Goal: Transaction & Acquisition: Purchase product/service

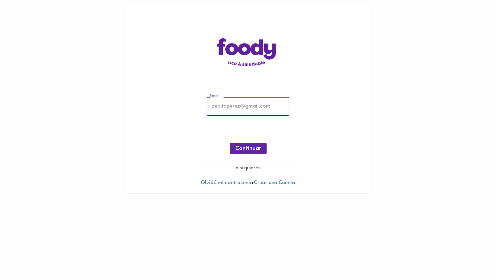
click at [275, 110] on input "email" at bounding box center [248, 106] width 83 height 19
type input "[EMAIL_ADDRESS][DOMAIN_NAME]"
click at [251, 136] on div "Email [EMAIL_ADDRESS][DOMAIN_NAME] Email ¡Oops! Recuperar Clave Continuar" at bounding box center [248, 127] width 230 height 74
click at [249, 144] on button "Continuar" at bounding box center [248, 148] width 37 height 11
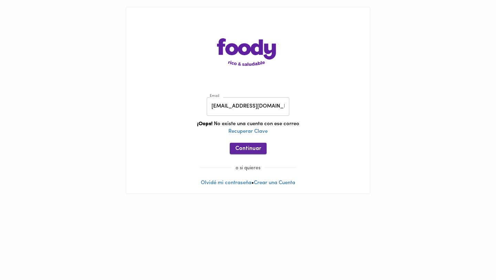
click at [251, 145] on button "Continuar" at bounding box center [248, 148] width 37 height 11
click at [257, 167] on span "o si quieres" at bounding box center [247, 167] width 33 height 5
click at [283, 110] on input "[EMAIL_ADDRESS][DOMAIN_NAME]" at bounding box center [248, 106] width 83 height 19
drag, startPoint x: 283, startPoint y: 110, endPoint x: 142, endPoint y: 73, distance: 145.8
click at [142, 73] on div "Email [EMAIL_ADDRESS][DOMAIN_NAME] Email ¡Oops! No existe una cuenta con ese co…" at bounding box center [248, 100] width 244 height 186
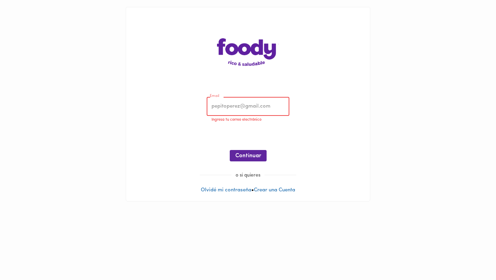
click at [231, 104] on input "email" at bounding box center [248, 106] width 83 height 19
click at [306, 97] on div "Email Email Ingresa tu correo electrónico ¡Oops! No existe una cuenta con ese c…" at bounding box center [248, 131] width 230 height 82
click at [253, 175] on span "o si quieres" at bounding box center [247, 175] width 33 height 5
click at [257, 109] on input "email" at bounding box center [248, 106] width 83 height 19
click at [284, 90] on div "Email Email Ingresa tu correo electrónico ¡Oops! No existe una cuenta con ese c…" at bounding box center [248, 131] width 230 height 82
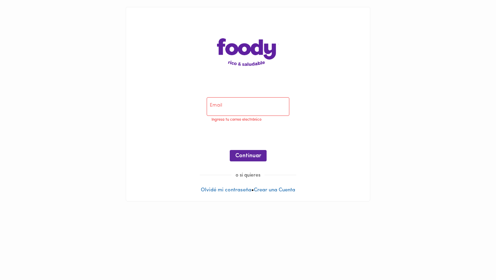
click at [270, 187] on div "Email Email Ingresa tu correo electrónico ¡Oops! No existe una cuenta con ese c…" at bounding box center [248, 104] width 244 height 194
click at [270, 187] on link "Crear una Cuenta" at bounding box center [274, 189] width 41 height 5
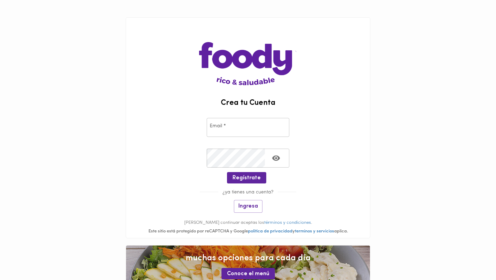
click at [277, 122] on input "email" at bounding box center [248, 127] width 83 height 19
type input "[EMAIL_ADDRESS][DOMAIN_NAME]"
click at [254, 172] on button "Regístrate" at bounding box center [246, 177] width 39 height 11
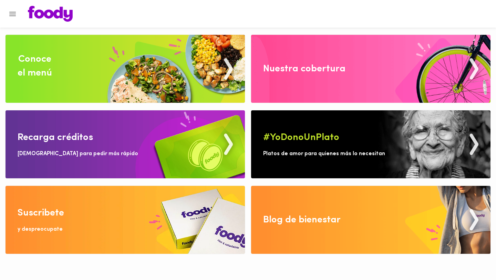
click at [192, 76] on img at bounding box center [125, 69] width 239 height 68
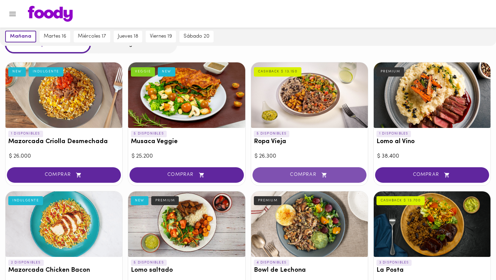
click at [295, 172] on span "COMPRAR" at bounding box center [309, 175] width 97 height 6
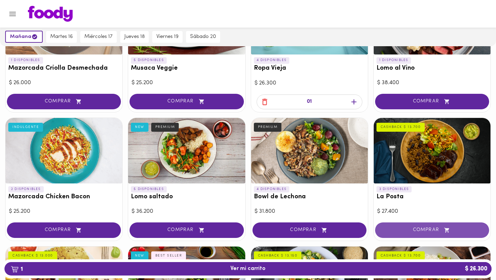
scroll to position [108, 0]
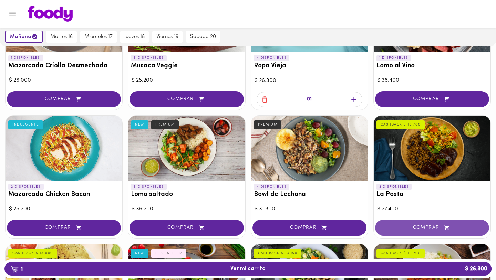
click at [407, 225] on span "COMPRAR" at bounding box center [432, 228] width 97 height 6
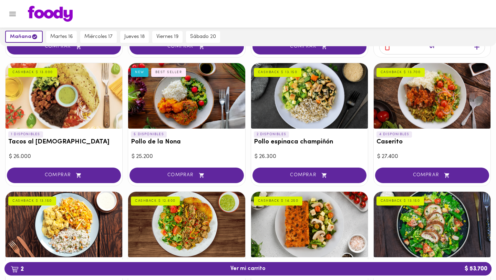
scroll to position [296, 0]
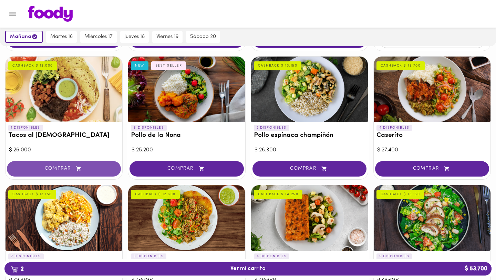
click at [78, 163] on button "COMPRAR" at bounding box center [64, 168] width 114 height 15
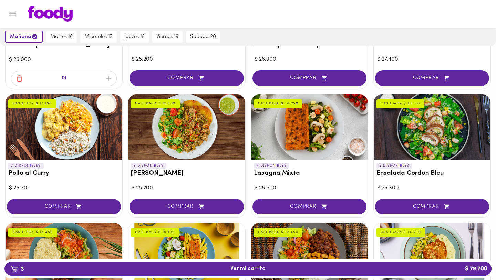
scroll to position [398, 0]
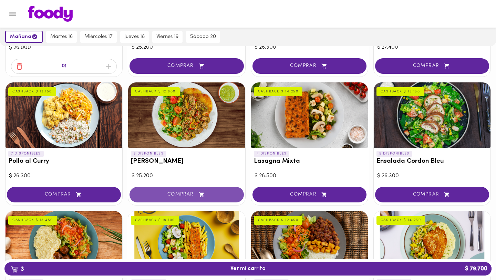
click at [172, 195] on span "COMPRAR" at bounding box center [186, 195] width 97 height 6
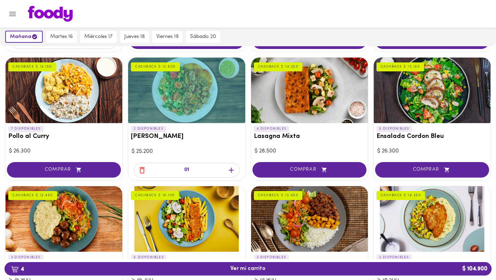
scroll to position [468, 0]
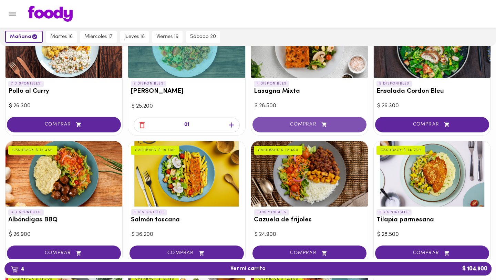
click at [325, 126] on icon "button" at bounding box center [324, 125] width 9 height 6
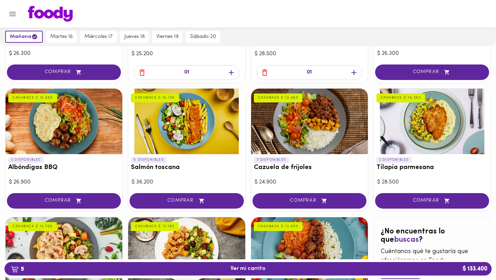
scroll to position [525, 0]
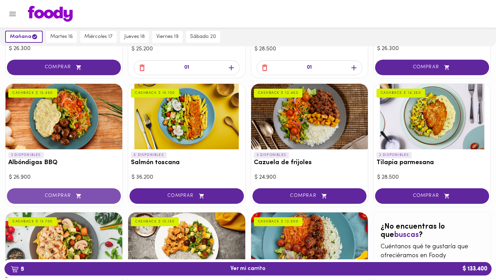
click at [76, 194] on icon "button" at bounding box center [78, 196] width 9 height 6
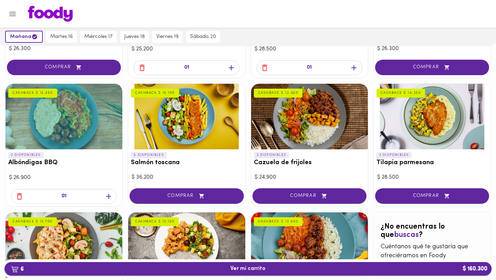
click at [118, 263] on button "6 Ver mi carrito $ 160.300" at bounding box center [247, 268] width 487 height 13
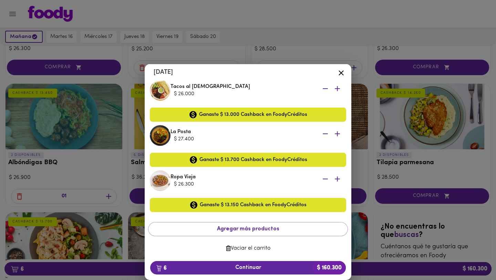
scroll to position [165, 0]
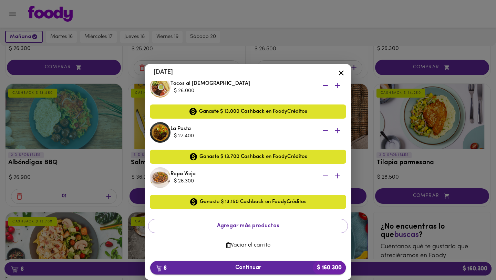
click at [242, 269] on span "6 Continuar $ 160.300" at bounding box center [248, 267] width 185 height 7
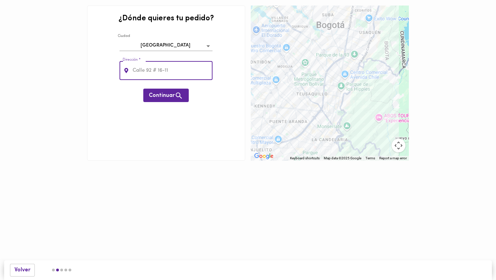
type input "Cra 45#44-21 [PERSON_NAME] 2"
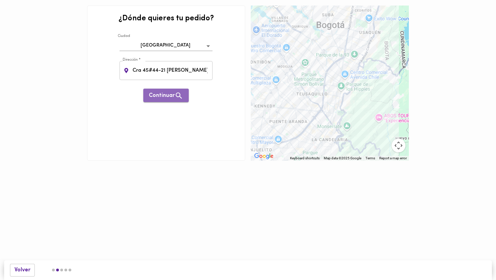
click at [167, 97] on span "Continuar" at bounding box center [166, 95] width 34 height 9
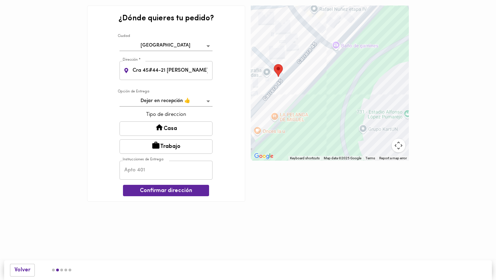
click at [201, 101] on body "0cAFcWeA6KL-rDqYxNNnUMMQ-RNKdDgki2c8Uw3Yb6g_-v1EiVIC50ns-qeDx_n4bd8tXILqhWI5GC8…" at bounding box center [248, 111] width 496 height 222
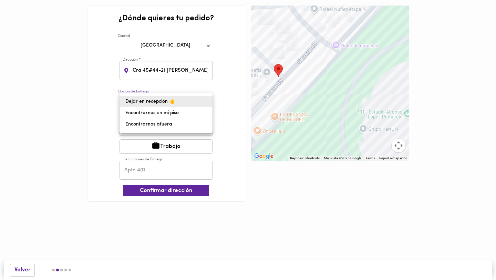
click at [184, 104] on li "Dejar en recepción 👍" at bounding box center [166, 101] width 92 height 11
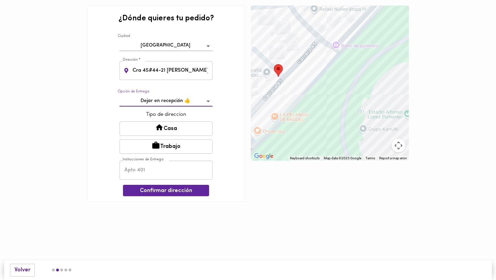
click at [202, 129] on button "Casa" at bounding box center [166, 128] width 93 height 14
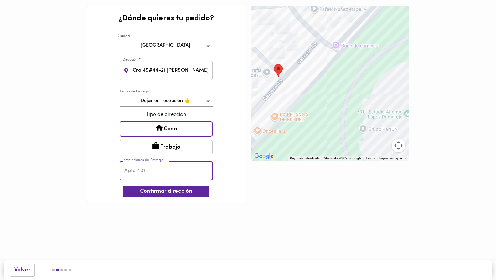
click at [166, 171] on input "text" at bounding box center [166, 170] width 93 height 19
type input "i"
type input "Int 6 apto 304"
click at [193, 190] on span "Confirmar dirección" at bounding box center [165, 191] width 75 height 7
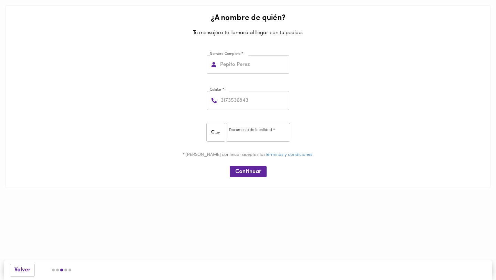
click at [251, 66] on input "text" at bounding box center [254, 64] width 71 height 19
type input "[PERSON_NAME]"
click at [262, 109] on input "number" at bounding box center [254, 100] width 70 height 19
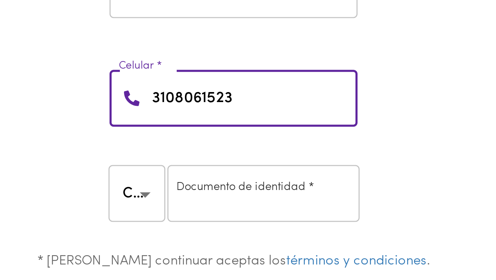
type input "3108061523"
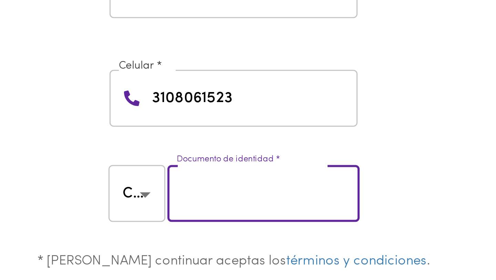
click at [243, 130] on input "number" at bounding box center [258, 132] width 64 height 19
type input "1000077194"
click at [255, 110] on input "3108061523" at bounding box center [254, 100] width 70 height 19
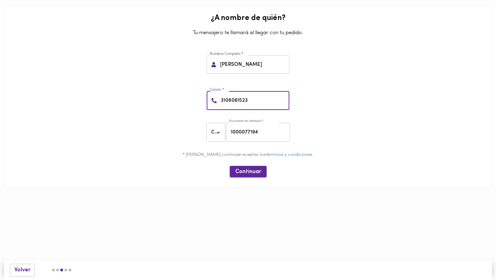
click at [252, 176] on button "Continuar" at bounding box center [248, 171] width 37 height 11
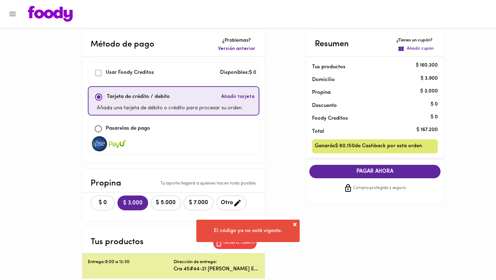
scroll to position [22, 0]
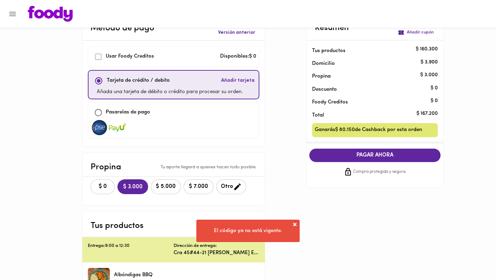
click at [294, 226] on span at bounding box center [294, 224] width 7 height 7
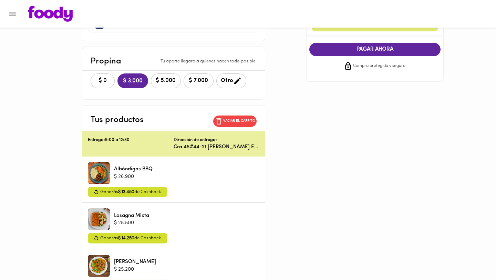
scroll to position [0, 0]
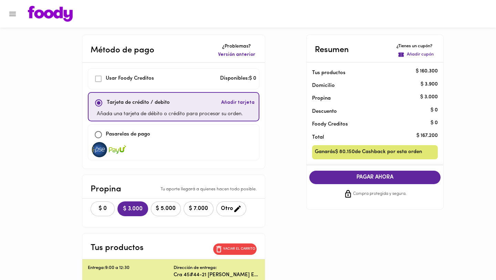
click at [225, 105] on span "Añadir tarjeta" at bounding box center [237, 102] width 33 height 7
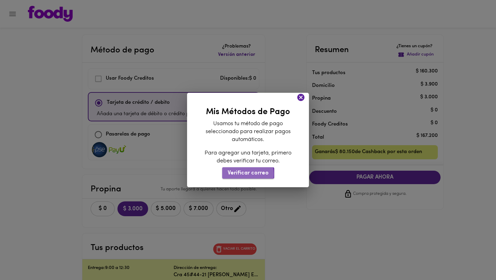
click at [244, 174] on span "Verificar correo" at bounding box center [248, 173] width 41 height 7
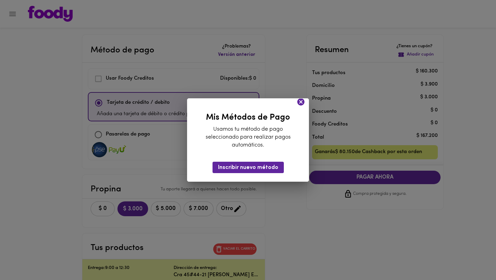
click at [298, 101] on icon at bounding box center [300, 101] width 7 height 7
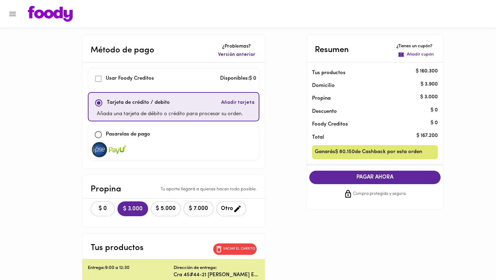
click at [235, 105] on span "Añadir tarjeta" at bounding box center [237, 102] width 33 height 7
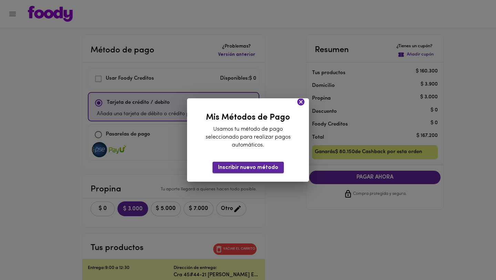
click at [254, 171] on button "Inscribir nuevo método" at bounding box center [248, 167] width 71 height 11
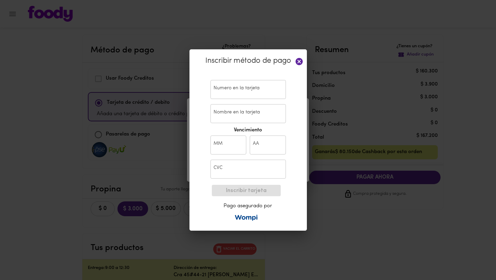
click at [261, 87] on input "text" at bounding box center [247, 89] width 75 height 19
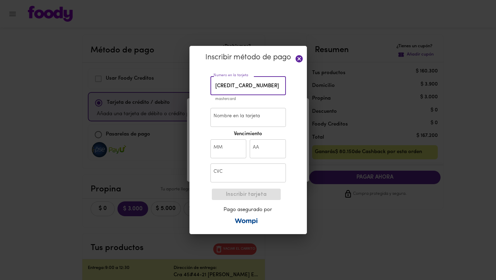
type input "[CREDIT_CARD_NUMBER]"
click at [275, 111] on input "Nombre en la tarjeta" at bounding box center [247, 117] width 75 height 19
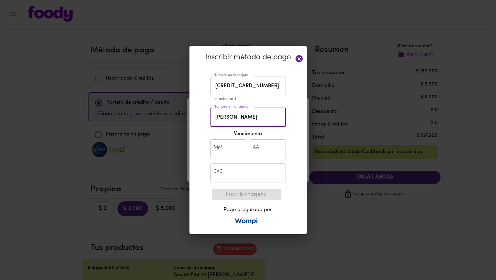
type input "[PERSON_NAME]"
click at [228, 148] on input "text" at bounding box center [228, 148] width 36 height 19
type input "09"
click at [259, 150] on input "text" at bounding box center [268, 148] width 36 height 19
type input "27"
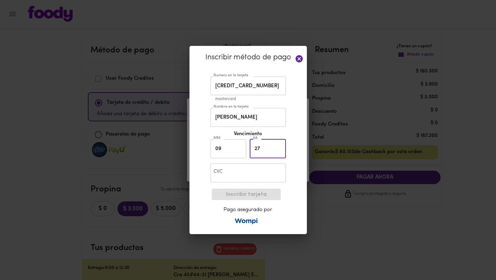
click at [258, 175] on input "text" at bounding box center [247, 172] width 75 height 19
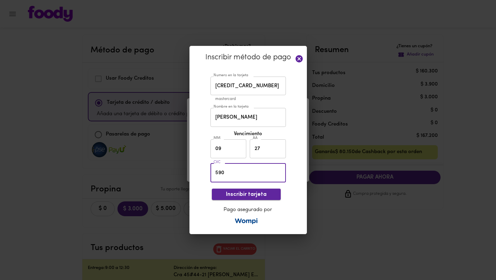
type input "590"
click at [258, 191] on span "Inscribir tarjeta" at bounding box center [246, 194] width 58 height 7
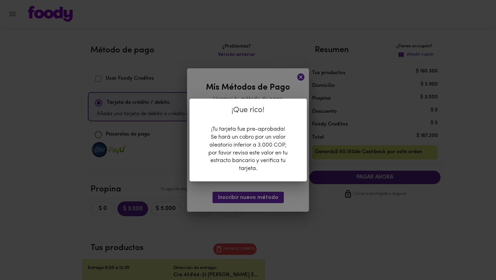
click at [292, 187] on div "¡Que rico! ¡Tu tarjeta fue pre-aprobada! Se hará un cobro por un valor aleatori…" at bounding box center [248, 140] width 496 height 280
click at [297, 101] on div "¡Que rico!" at bounding box center [248, 112] width 117 height 27
click at [283, 102] on div "¡Que rico!" at bounding box center [248, 112] width 117 height 27
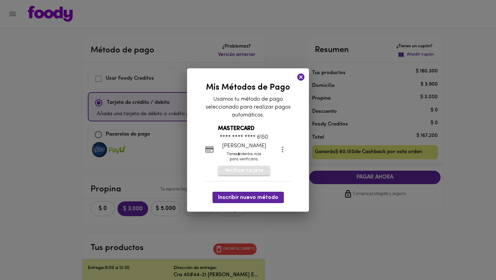
click at [251, 170] on span "Verificar tarjeta" at bounding box center [244, 170] width 38 height 7
